Goal: Transaction & Acquisition: Purchase product/service

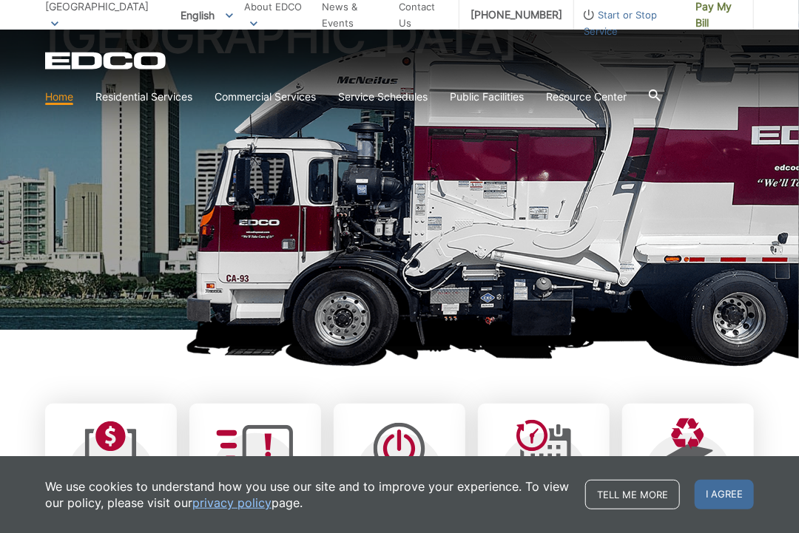
scroll to position [148, 0]
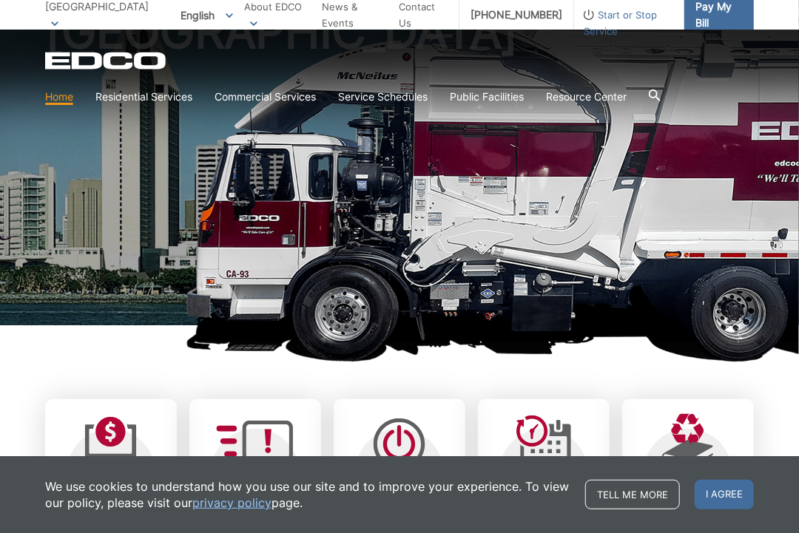
click at [730, 11] on span "Pay My Bill" at bounding box center [718, 15] width 47 height 33
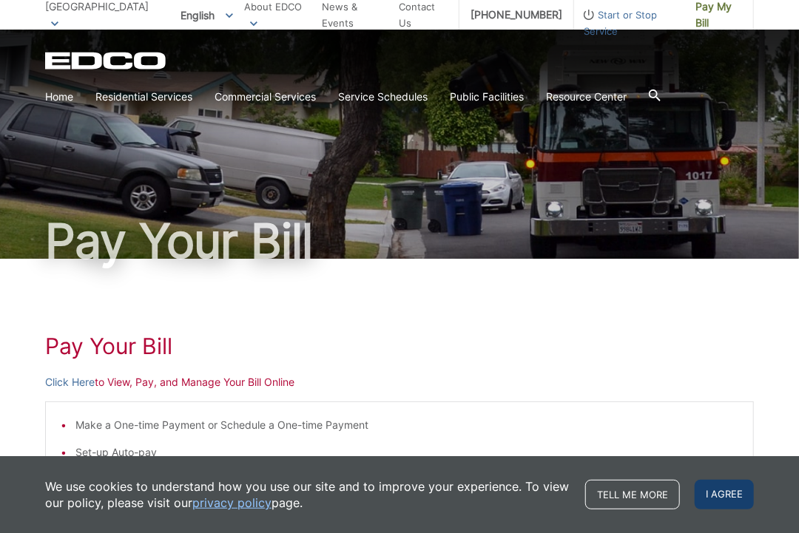
click at [722, 500] on span "I agree" at bounding box center [723, 495] width 59 height 30
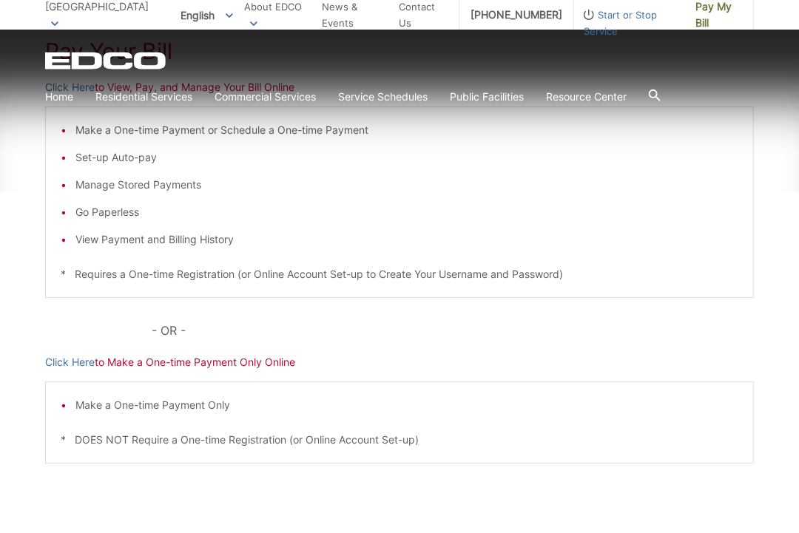
scroll to position [296, 0]
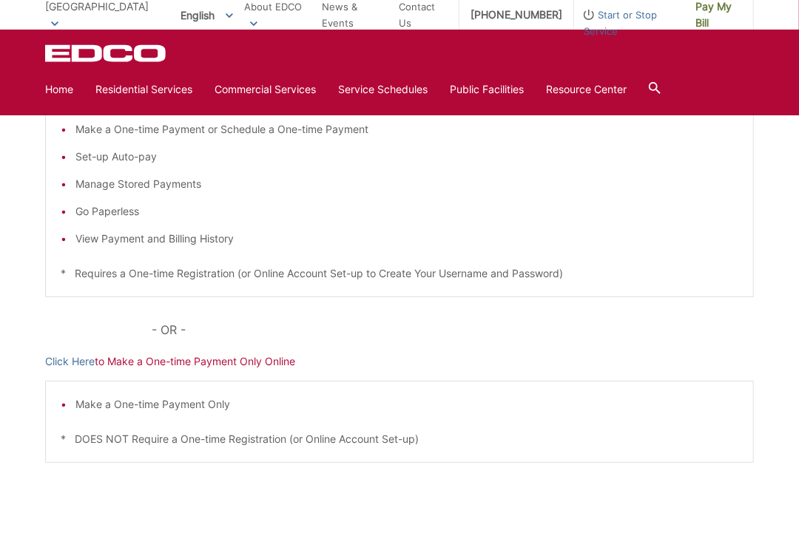
click at [234, 364] on p "Click Here to Make a One-time Payment Only Online" at bounding box center [399, 361] width 708 height 16
click at [219, 367] on p "Click Here to Make a One-time Payment Only Online" at bounding box center [399, 361] width 708 height 16
click at [67, 355] on link "Click Here" at bounding box center [70, 361] width 50 height 16
